Goal: Information Seeking & Learning: Learn about a topic

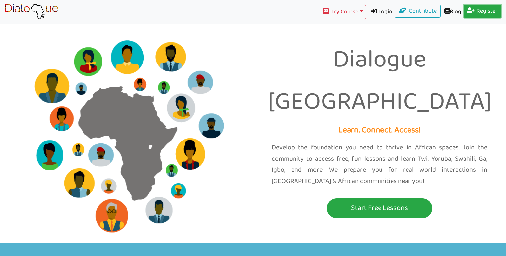
click at [467, 10] on icon at bounding box center [471, 10] width 9 height 6
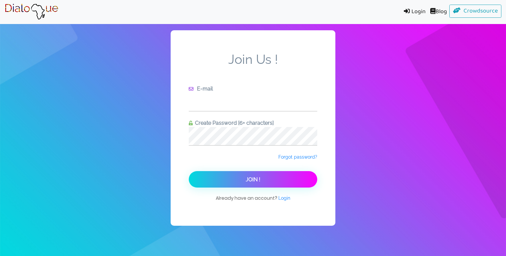
click at [283, 105] on input "text" at bounding box center [253, 102] width 128 height 18
type input "erykah626@gmail.com"
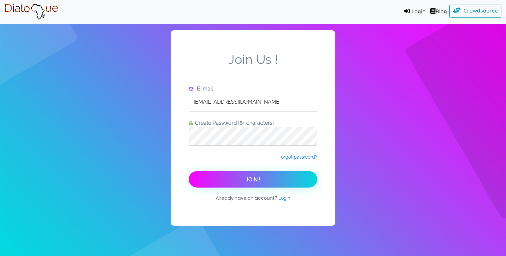
click at [254, 175] on button "Join !" at bounding box center [253, 179] width 128 height 16
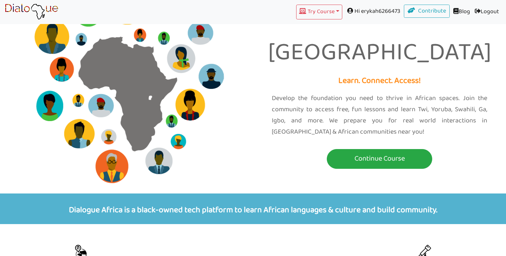
scroll to position [50, 0]
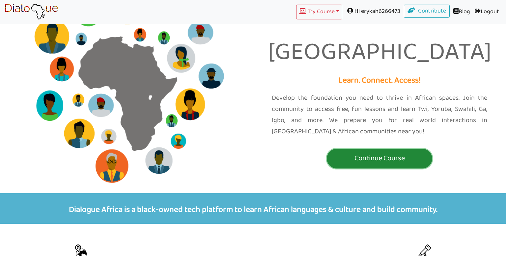
click at [366, 152] on p "Continue Course" at bounding box center [379, 158] width 102 height 12
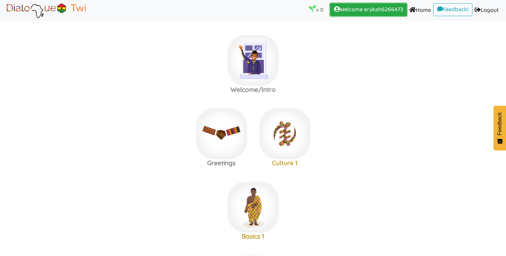
click at [370, 11] on link "Welcome erykah6266473 (current)" at bounding box center [368, 9] width 77 height 13
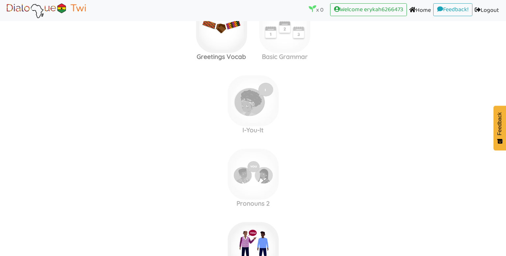
scroll to position [331, 0]
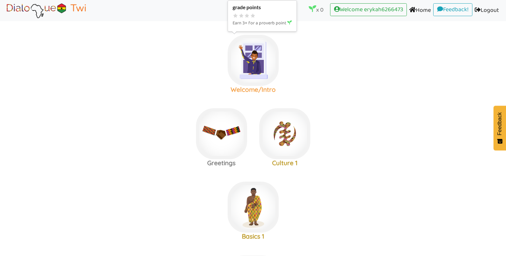
click at [247, 69] on img at bounding box center [252, 60] width 51 height 51
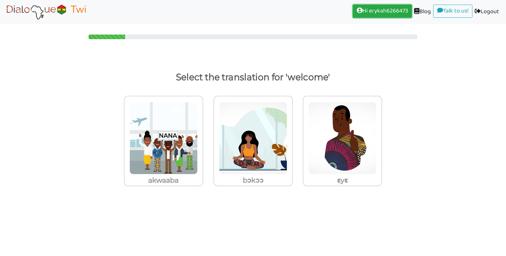
click at [376, 13] on link "Hi erykah6266473 (current)" at bounding box center [382, 11] width 59 height 13
click at [376, 10] on link "Hi erykah6266473 (current)" at bounding box center [382, 11] width 59 height 13
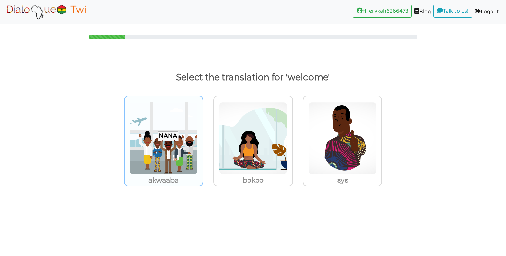
click at [149, 135] on img at bounding box center [163, 138] width 68 height 72
click at [202, 135] on input "akwaaba" at bounding box center [204, 134] width 5 height 5
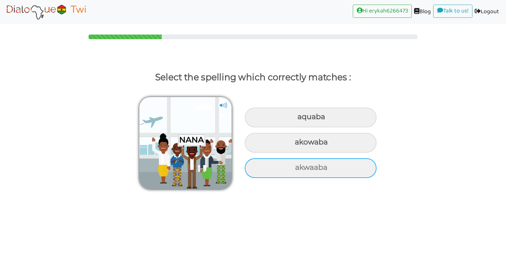
click at [276, 169] on div "akwaaba" at bounding box center [311, 168] width 132 height 20
click at [294, 169] on input "akwaaba" at bounding box center [296, 168] width 4 height 4
radio input "true"
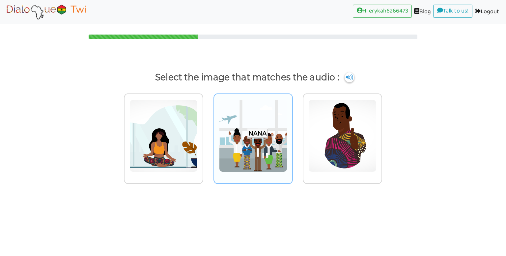
click at [253, 137] on img at bounding box center [253, 136] width 68 height 72
click at [292, 134] on input "radio" at bounding box center [294, 131] width 5 height 5
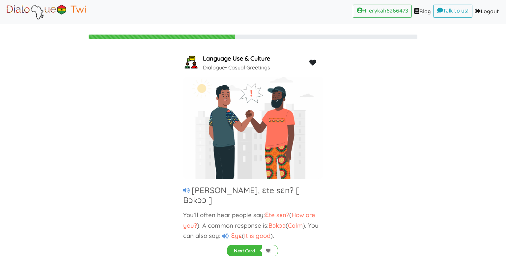
scroll to position [1, 0]
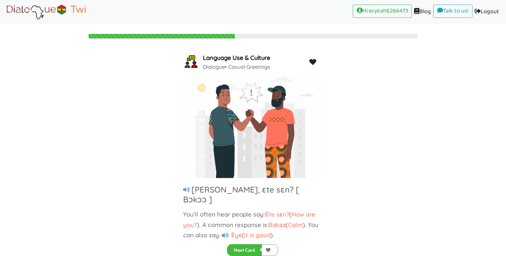
click at [187, 188] on icon at bounding box center [186, 190] width 7 height 6
click at [225, 232] on icon at bounding box center [225, 235] width 7 height 6
click at [248, 245] on button "Next Card" at bounding box center [244, 250] width 35 height 12
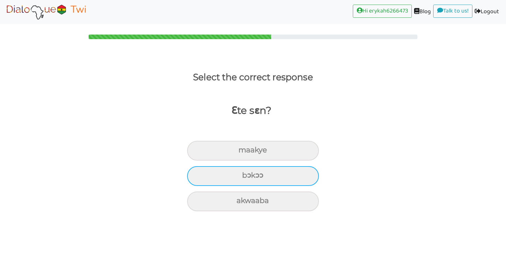
click at [273, 179] on div "bɔkɔɔ" at bounding box center [253, 176] width 132 height 20
click at [247, 178] on input "bɔkɔɔ" at bounding box center [245, 175] width 4 height 4
radio input "true"
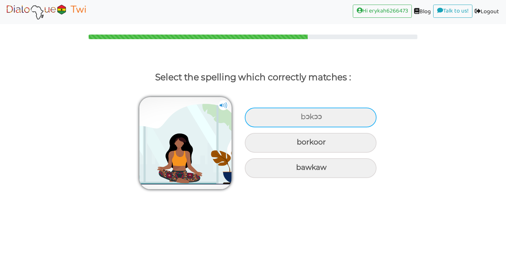
click at [290, 112] on div "bɔkɔɔ" at bounding box center [311, 118] width 132 height 20
click at [299, 115] on input "bɔkɔɔ" at bounding box center [301, 117] width 4 height 4
radio input "true"
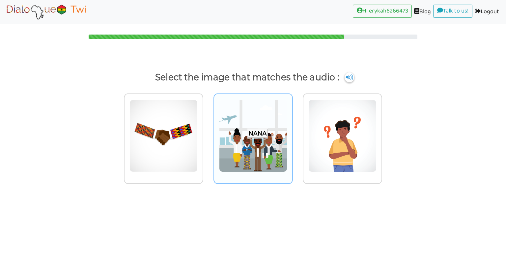
click at [272, 118] on img at bounding box center [253, 136] width 68 height 72
click at [292, 129] on input "radio" at bounding box center [294, 131] width 5 height 5
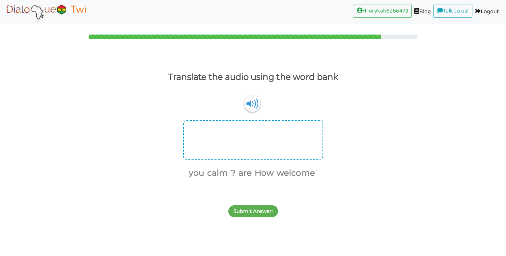
click at [264, 135] on div at bounding box center [253, 140] width 140 height 40
click at [229, 130] on div at bounding box center [253, 140] width 140 height 40
click at [207, 136] on div at bounding box center [253, 140] width 140 height 40
click at [250, 108] on img at bounding box center [252, 103] width 16 height 17
click at [215, 133] on div at bounding box center [253, 140] width 140 height 40
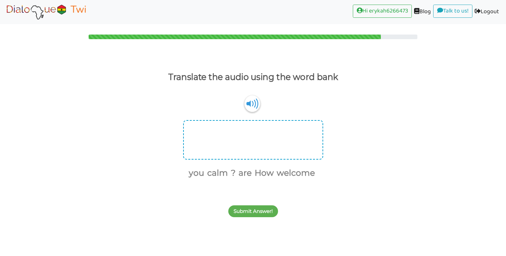
click at [192, 135] on div at bounding box center [253, 140] width 140 height 40
click at [250, 205] on div "Submit Answer!" at bounding box center [253, 208] width 506 height 26
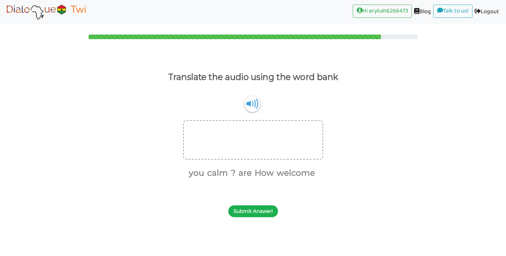
click at [250, 207] on button "Submit Answer!" at bounding box center [253, 211] width 50 height 12
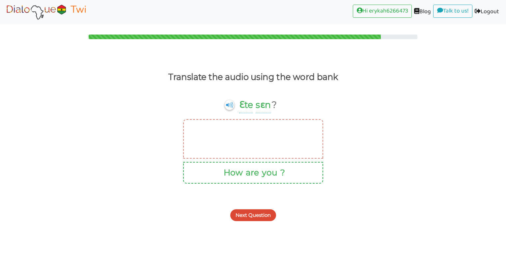
click at [242, 132] on div at bounding box center [253, 139] width 140 height 40
click at [245, 86] on div "Translate the audio using the word bank" at bounding box center [253, 79] width 179 height 21
click at [239, 209] on button "Next Question" at bounding box center [253, 215] width 46 height 12
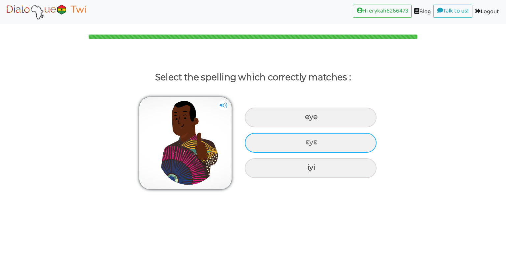
click at [272, 142] on div "ɛyɛ" at bounding box center [311, 143] width 132 height 20
click at [304, 142] on input "ɛyɛ" at bounding box center [306, 142] width 4 height 4
radio input "true"
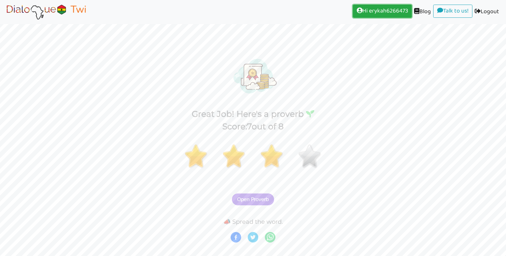
click at [366, 10] on link "Hi erykah6266473 (current)" at bounding box center [382, 11] width 59 height 13
click at [253, 201] on span "Open Proverb" at bounding box center [253, 200] width 32 height 6
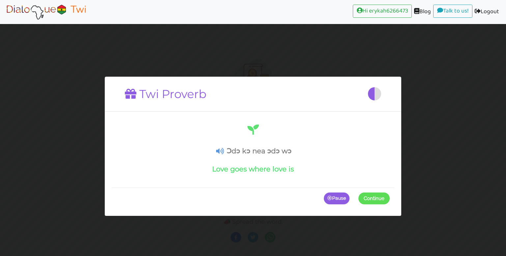
click at [220, 148] on icon at bounding box center [220, 151] width 8 height 7
click at [373, 201] on span "Continue" at bounding box center [373, 199] width 21 height 6
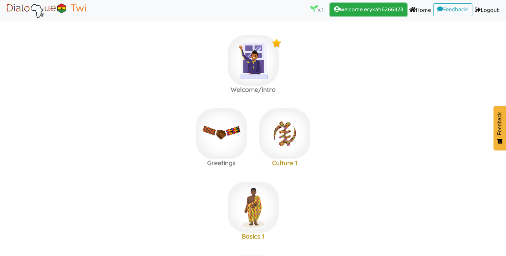
click at [364, 10] on link "Welcome erykah6266473 (current)" at bounding box center [368, 9] width 77 height 13
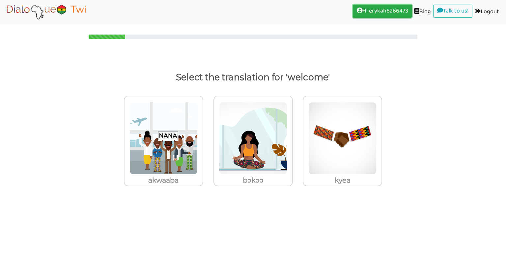
click at [381, 9] on link "Hi erykah6266473 (current)" at bounding box center [382, 11] width 59 height 13
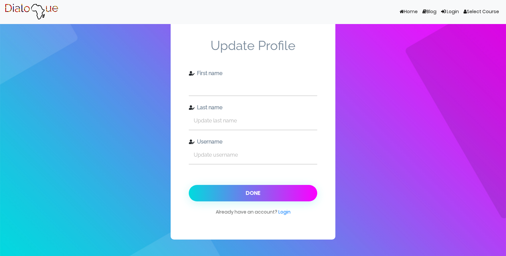
click at [213, 86] on input "text" at bounding box center [253, 86] width 128 height 18
type input "Asabi-Erykah"
type input "[PERSON_NAME][GEOGRAPHIC_DATA]"
click at [203, 87] on input "Asabi-Erykah" at bounding box center [253, 86] width 128 height 18
type input "Asábi-Erykah"
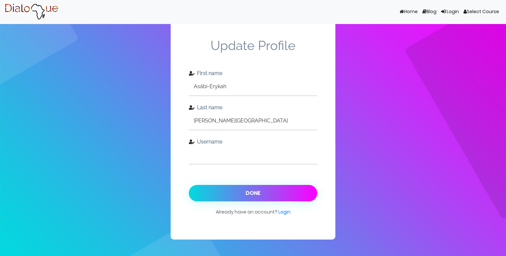
click at [237, 148] on input "text" at bounding box center [253, 155] width 128 height 18
type input "a"
type input "asa.ney"
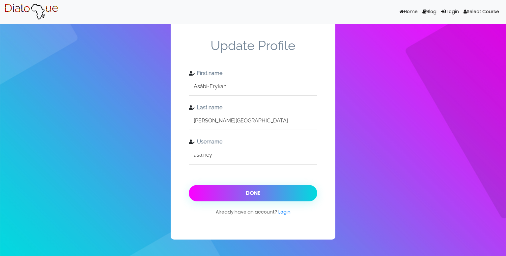
click at [245, 193] on button "Done" at bounding box center [253, 193] width 128 height 16
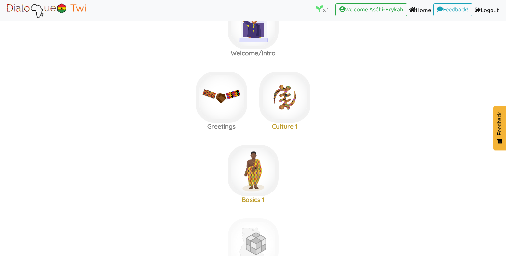
scroll to position [37, 0]
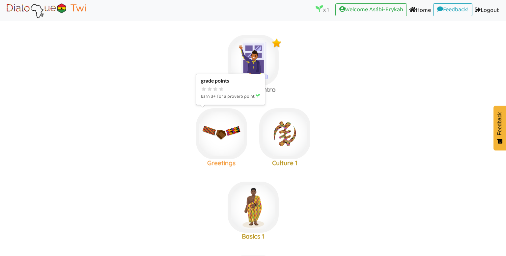
click at [214, 149] on img at bounding box center [221, 133] width 51 height 51
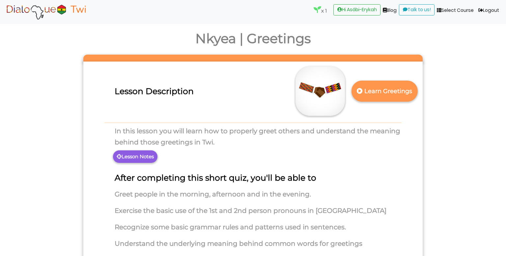
scroll to position [15, 0]
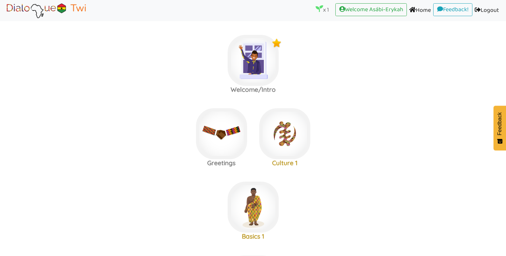
scroll to position [5, 0]
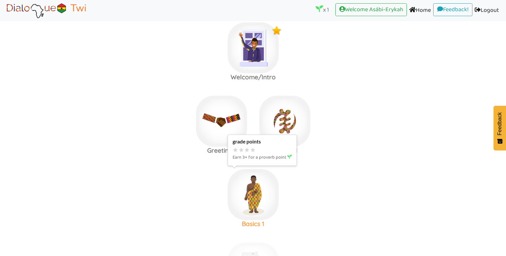
scroll to position [11, 0]
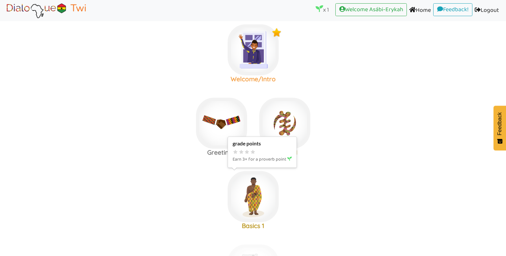
click at [244, 73] on img at bounding box center [252, 49] width 51 height 51
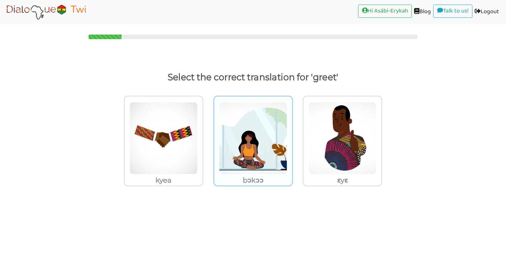
click at [273, 126] on img at bounding box center [253, 138] width 68 height 72
click at [292, 132] on input "bɔkɔɔ" at bounding box center [294, 134] width 5 height 5
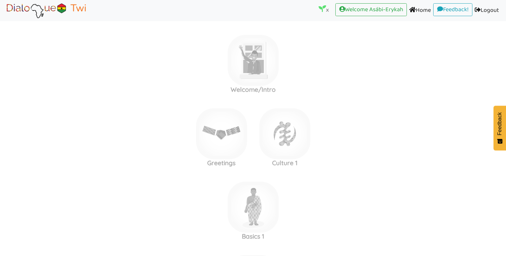
scroll to position [11, 0]
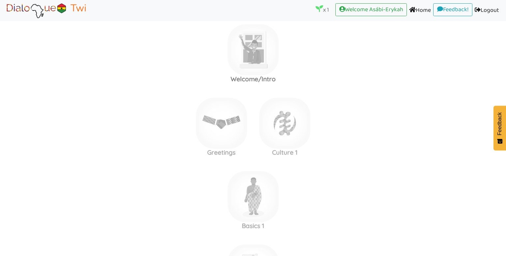
click at [258, 48] on img at bounding box center [252, 49] width 51 height 51
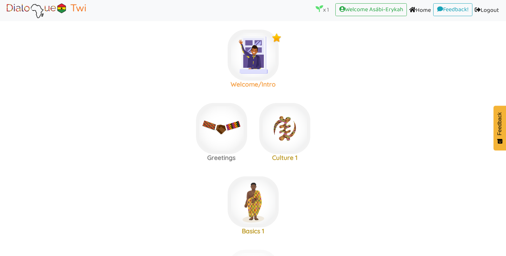
scroll to position [0, 0]
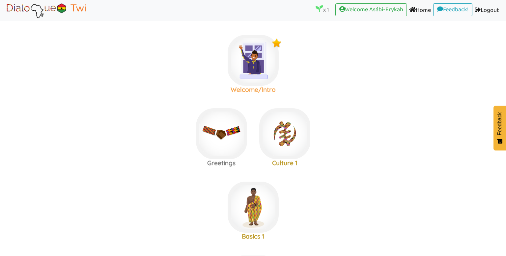
click at [245, 60] on img at bounding box center [252, 60] width 51 height 51
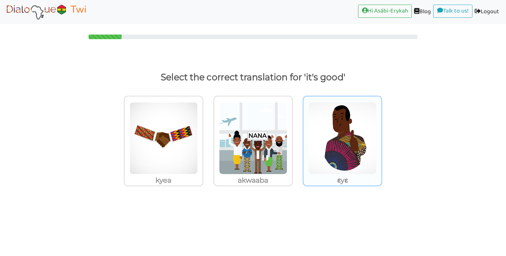
click at [329, 110] on img at bounding box center [342, 138] width 68 height 72
click at [381, 132] on input "ɛyɛ" at bounding box center [383, 134] width 5 height 5
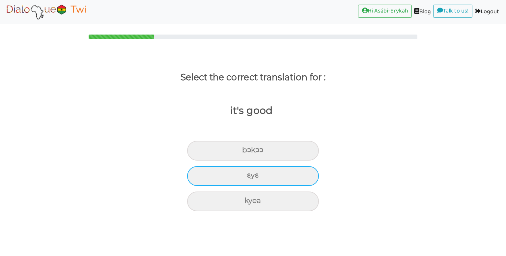
click at [227, 175] on div "ɛyɛ" at bounding box center [253, 176] width 132 height 20
click at [247, 175] on input "ɛyɛ" at bounding box center [249, 175] width 4 height 4
radio input "true"
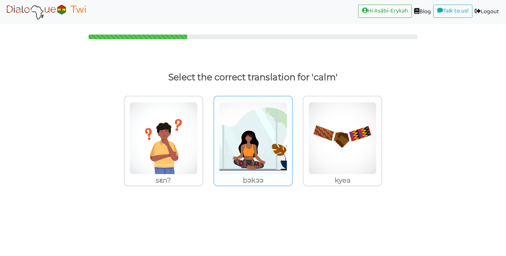
click at [238, 163] on img at bounding box center [253, 138] width 68 height 72
click at [292, 137] on input "bɔkɔɔ" at bounding box center [294, 134] width 5 height 5
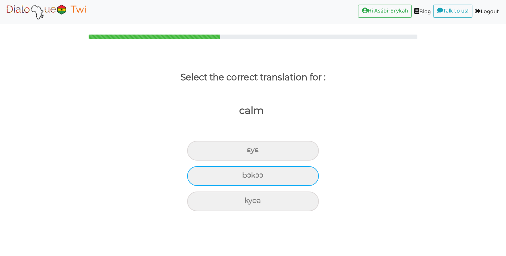
click at [237, 171] on div "bɔkɔɔ" at bounding box center [253, 176] width 132 height 20
click at [243, 173] on input "bɔkɔɔ" at bounding box center [245, 175] width 4 height 4
radio input "true"
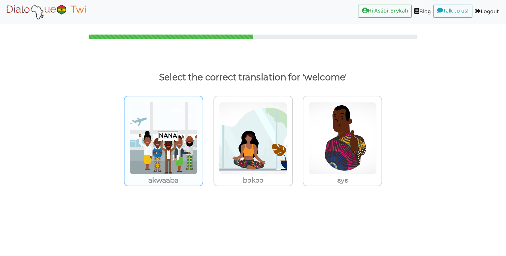
click at [183, 160] on img at bounding box center [163, 138] width 68 height 72
click at [202, 137] on input "akwaaba" at bounding box center [204, 134] width 5 height 5
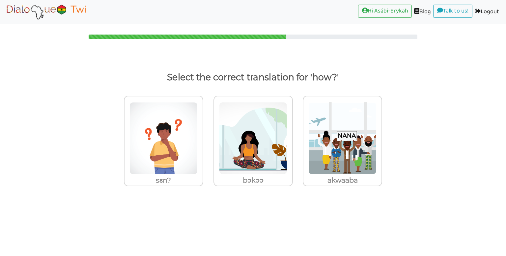
click at [183, 160] on img at bounding box center [163, 138] width 68 height 72
click at [202, 137] on input "sɛn?" at bounding box center [204, 134] width 5 height 5
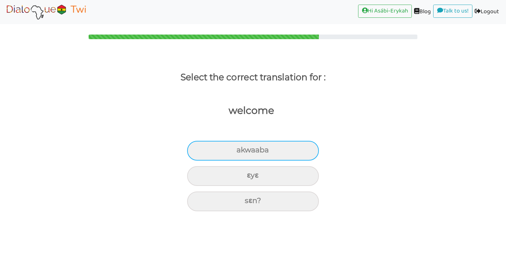
click at [223, 143] on div "akwaaba" at bounding box center [253, 151] width 132 height 20
click at [237, 148] on input "akwaaba" at bounding box center [239, 150] width 4 height 4
radio input "true"
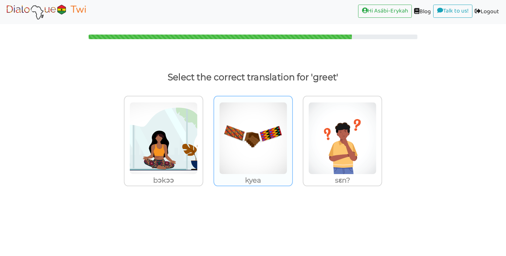
click at [255, 146] on img at bounding box center [253, 138] width 68 height 72
click at [292, 137] on input "kyea" at bounding box center [294, 134] width 5 height 5
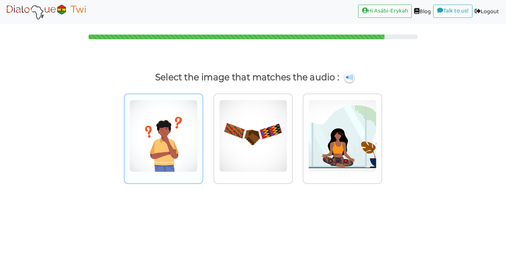
click at [167, 142] on img at bounding box center [163, 136] width 68 height 72
click at [202, 134] on input "radio" at bounding box center [204, 131] width 5 height 5
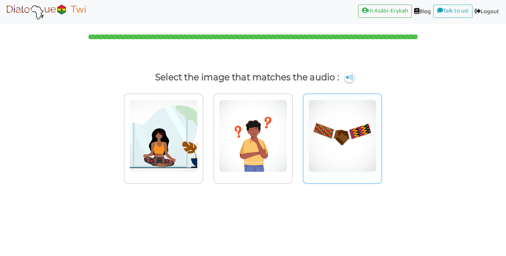
click at [329, 104] on img at bounding box center [342, 136] width 68 height 72
click at [381, 129] on input "radio" at bounding box center [383, 131] width 5 height 5
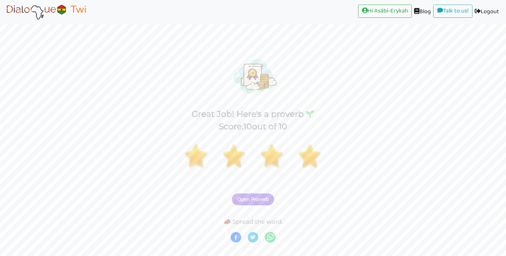
click at [255, 197] on span "Open Proverb" at bounding box center [253, 200] width 32 height 6
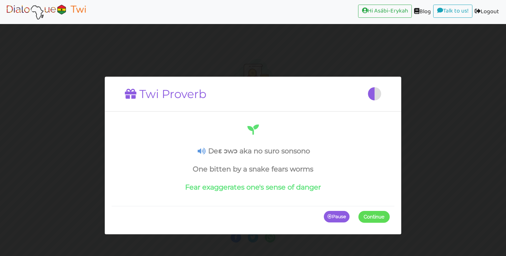
click at [389, 215] on span at bounding box center [389, 217] width 0 height 12
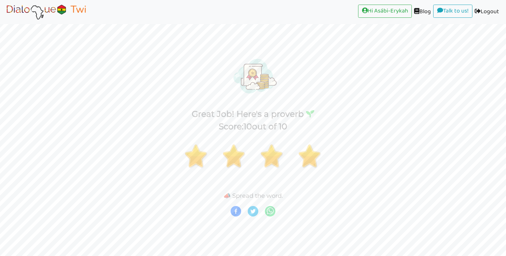
click at [377, 215] on div at bounding box center [253, 212] width 506 height 13
